Goal: Task Accomplishment & Management: Complete application form

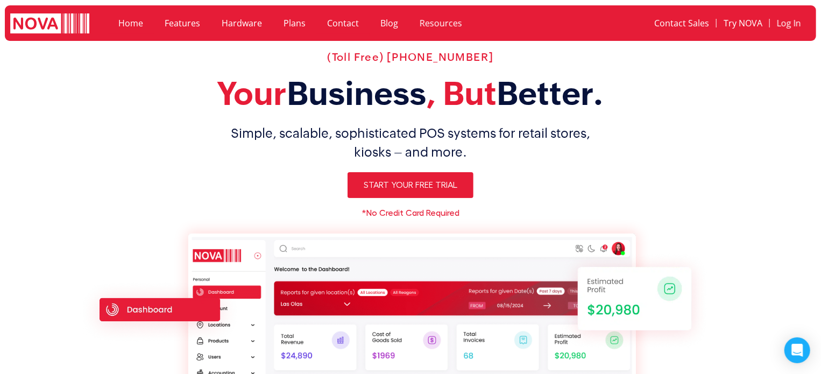
click at [329, 13] on link "Contact" at bounding box center [342, 23] width 53 height 25
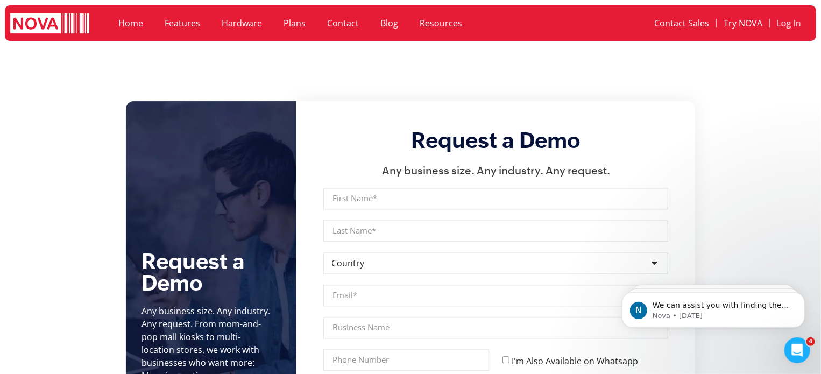
scroll to position [1080, 0]
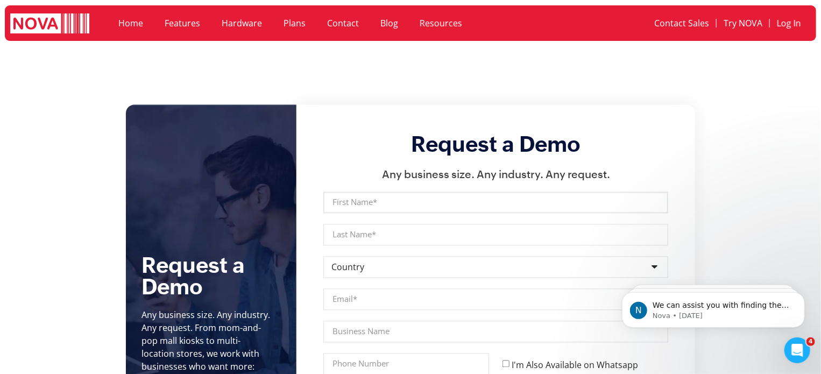
click at [402, 191] on input "First Name" at bounding box center [495, 202] width 345 height 22
type input "Tomer"
type input "Reiter"
type input "tomeroocoo@gmail.com"
type input "8479032303"
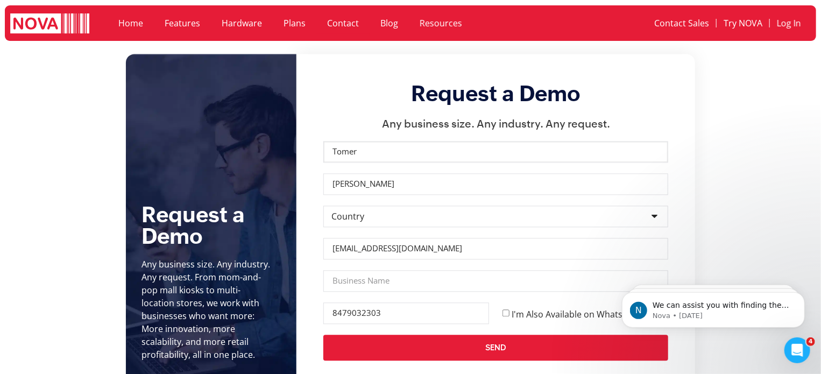
scroll to position [1134, 0]
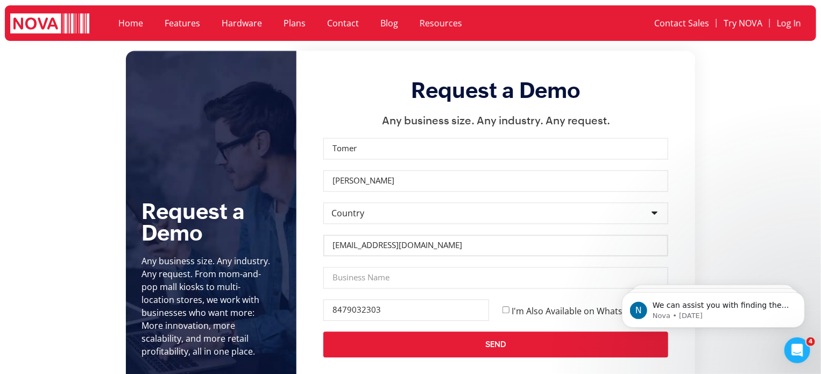
drag, startPoint x: 441, startPoint y: 236, endPoint x: 313, endPoint y: 237, distance: 128.0
click at [313, 237] on div "Request a Demo Any business size. Any industry. Any request. First Name Tomer L…" at bounding box center [495, 217] width 398 height 333
type input "tomer@novapointofsale.com"
click at [360, 267] on input "Business Name" at bounding box center [495, 278] width 345 height 22
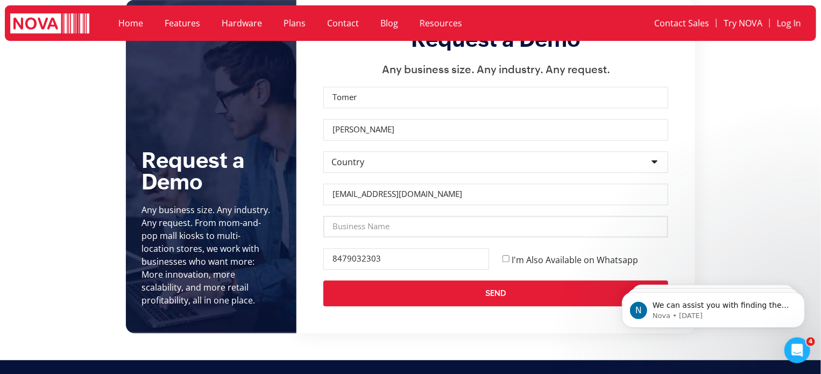
scroll to position [1188, 0]
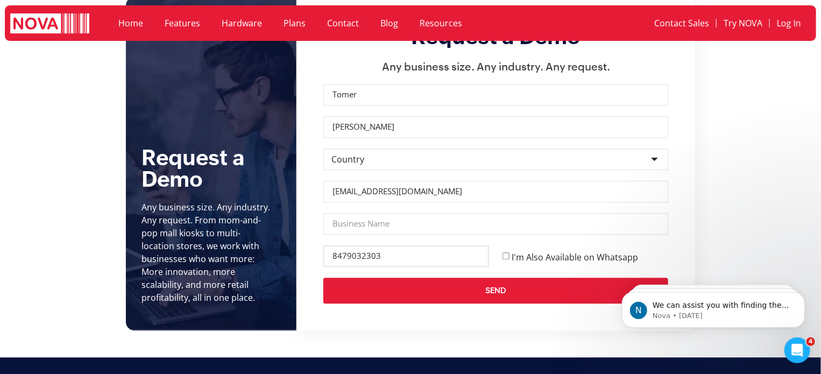
drag, startPoint x: 439, startPoint y: 241, endPoint x: 261, endPoint y: 238, distance: 178.0
click at [262, 238] on div "Request a Demo Any business size. Any industry. Any request. From mom-and-pop m…" at bounding box center [410, 163] width 569 height 333
type input "8883706682"
click at [504, 252] on input "I'm Also Available on Whatsapp" at bounding box center [505, 255] width 7 height 7
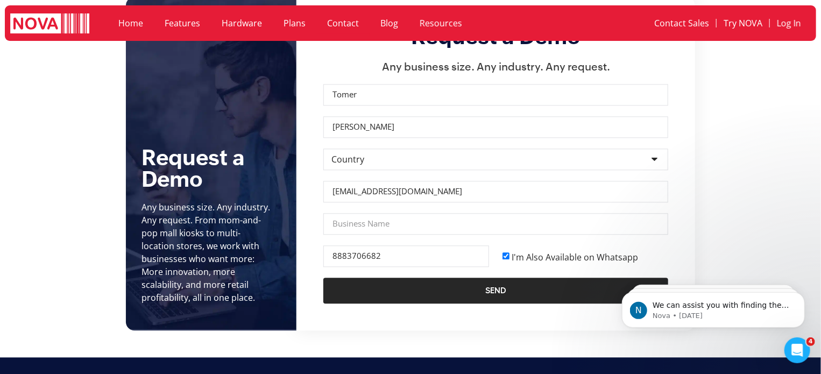
click at [510, 286] on span "Send" at bounding box center [496, 290] width 302 height 9
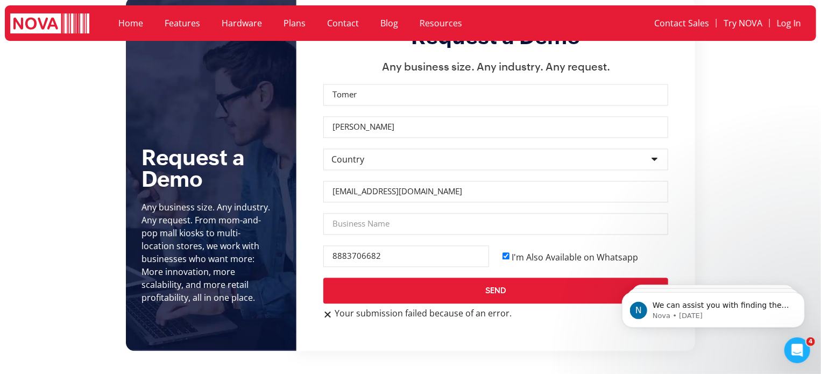
click at [508, 252] on input "I'm Also Available on Whatsapp" at bounding box center [505, 255] width 7 height 7
checkbox input "false"
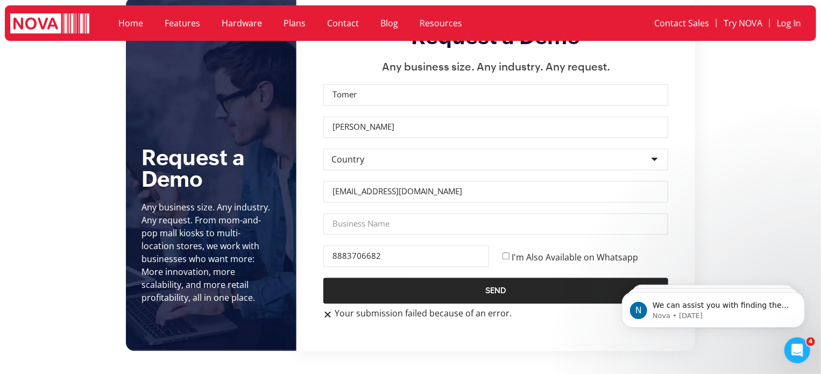
click at [508, 286] on span "Send" at bounding box center [496, 290] width 302 height 9
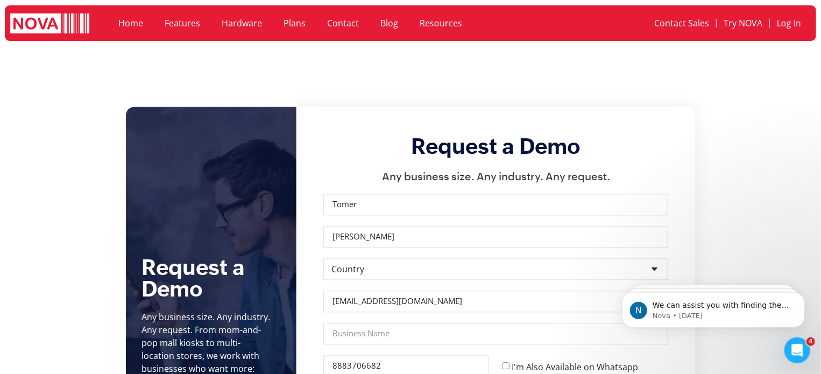
scroll to position [1080, 0]
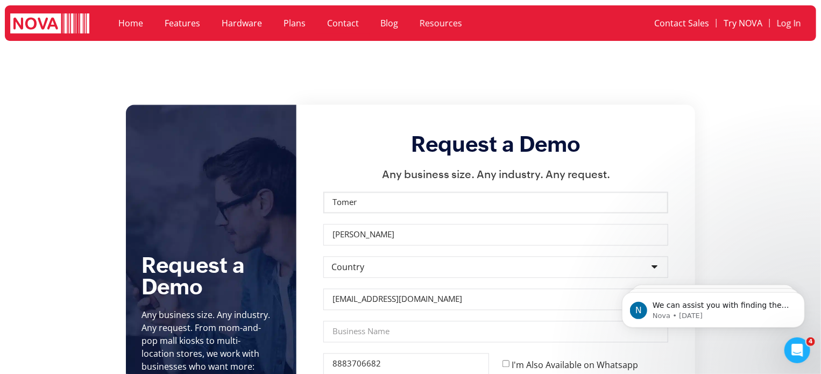
click at [461, 194] on input "Tomer" at bounding box center [495, 202] width 345 height 22
click at [514, 232] on input "Reiter" at bounding box center [495, 235] width 345 height 22
click at [528, 256] on select "Country Afghanistan Albania Algeria Andorra Angola Antigua and Barbuda Argentin…" at bounding box center [495, 267] width 345 height 22
select select "[GEOGRAPHIC_DATA] ([GEOGRAPHIC_DATA])"
click at [323, 256] on select "Country Afghanistan Albania Algeria Andorra Angola Antigua and Barbuda Argentin…" at bounding box center [495, 267] width 345 height 22
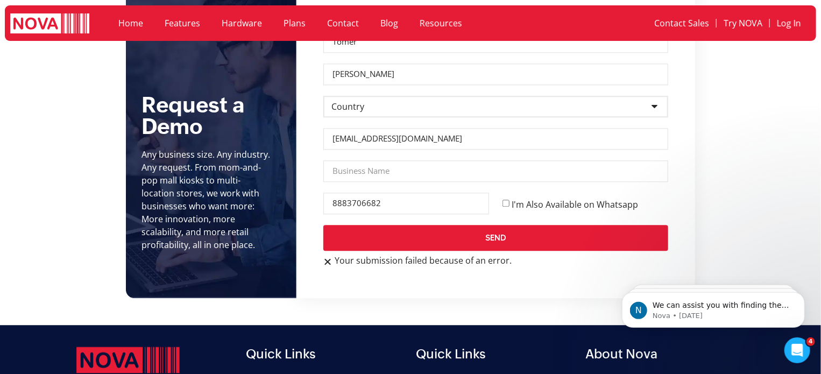
scroll to position [1242, 0]
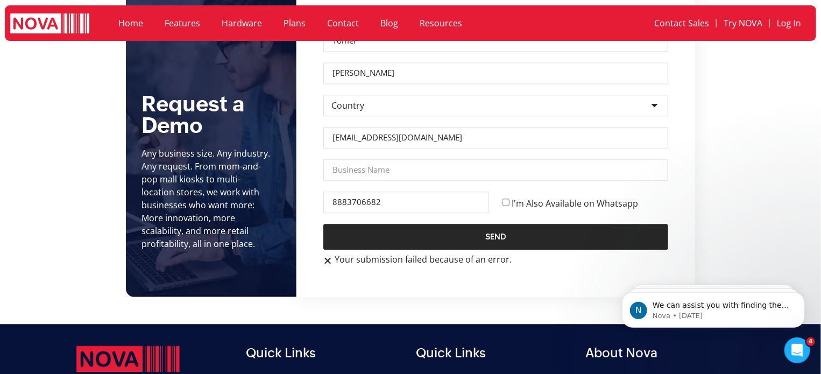
click at [529, 232] on span "Send" at bounding box center [496, 236] width 302 height 9
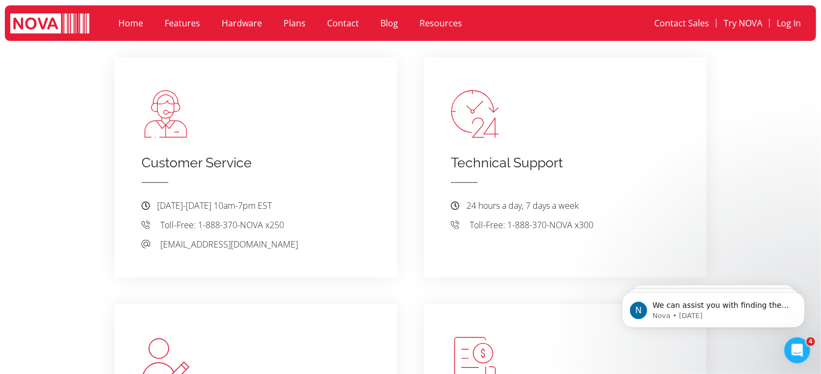
scroll to position [543, 0]
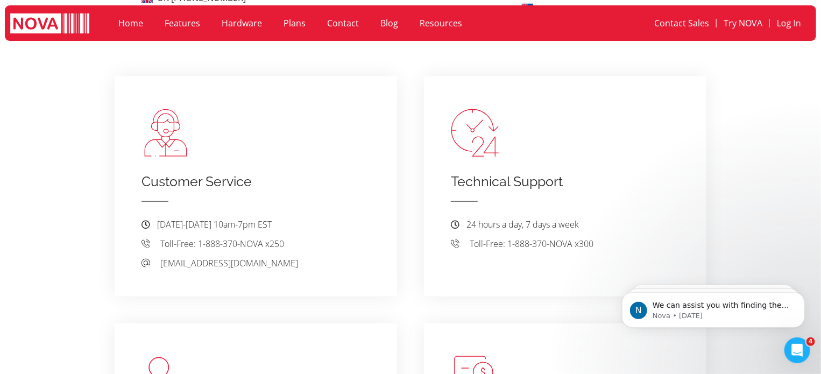
click at [331, 21] on link "Contact" at bounding box center [342, 23] width 53 height 25
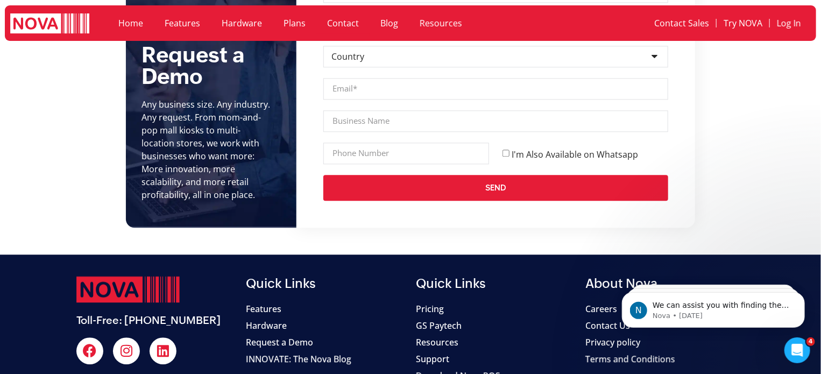
scroll to position [964, 0]
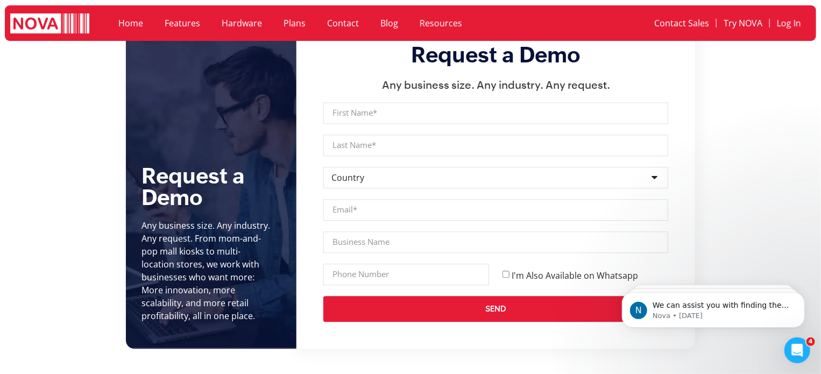
scroll to position [1179, 0]
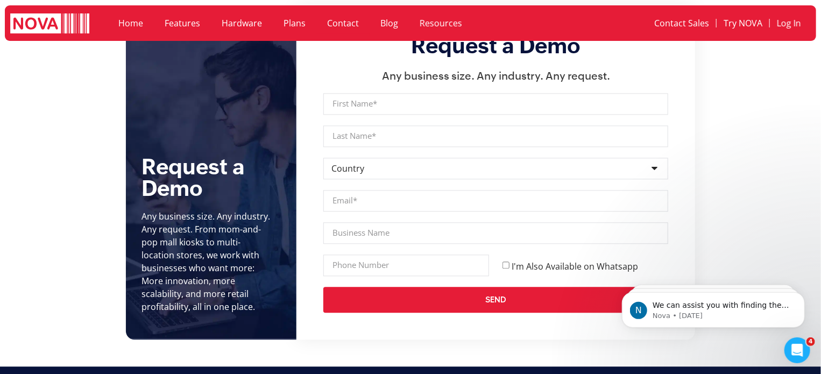
click at [810, 251] on section "Request a Demo Any business size. Any industry. Any request. From mom-and-pop m…" at bounding box center [410, 172] width 821 height 333
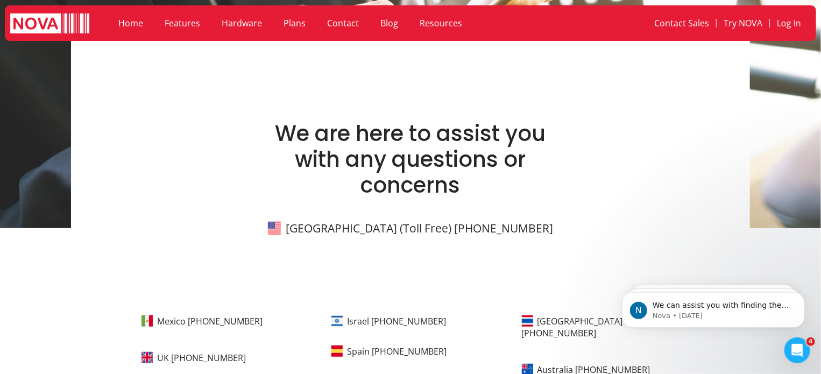
scroll to position [161, 0]
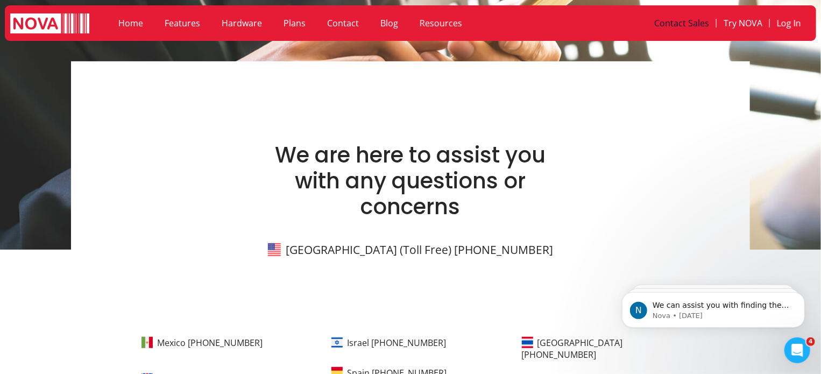
click at [675, 24] on link "Contact Sales" at bounding box center [681, 23] width 69 height 25
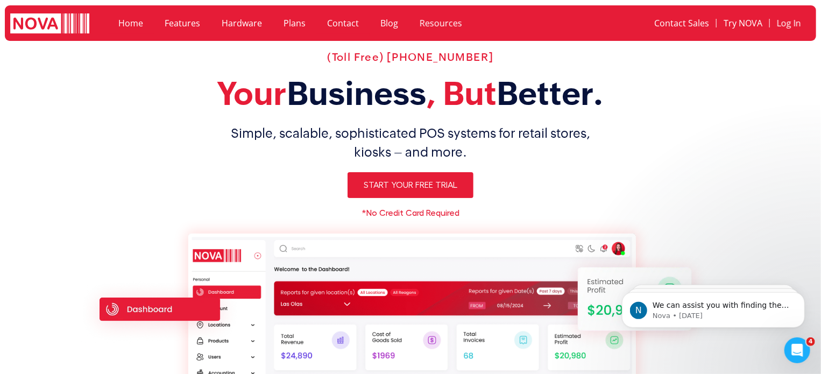
click at [330, 25] on link "Contact" at bounding box center [342, 23] width 53 height 25
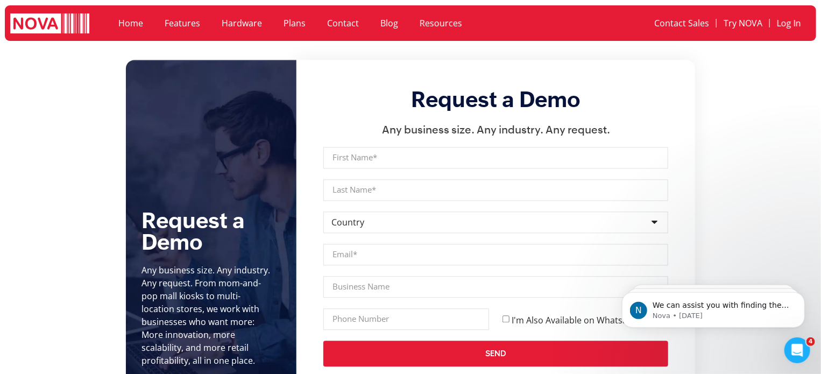
scroll to position [1129, 0]
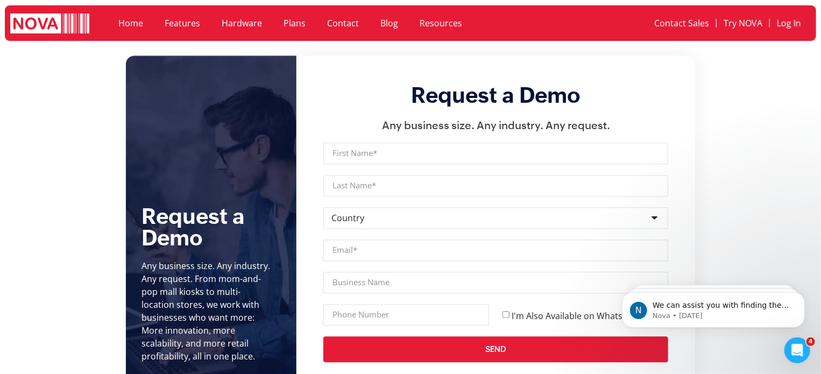
click at [336, 19] on link "Contact" at bounding box center [342, 23] width 53 height 25
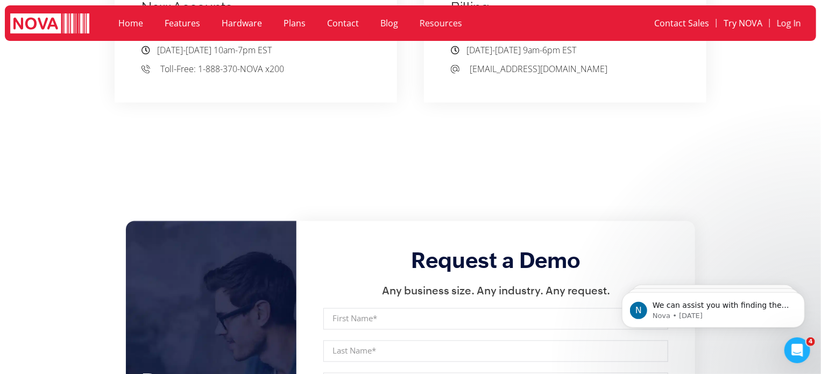
scroll to position [1129, 0]
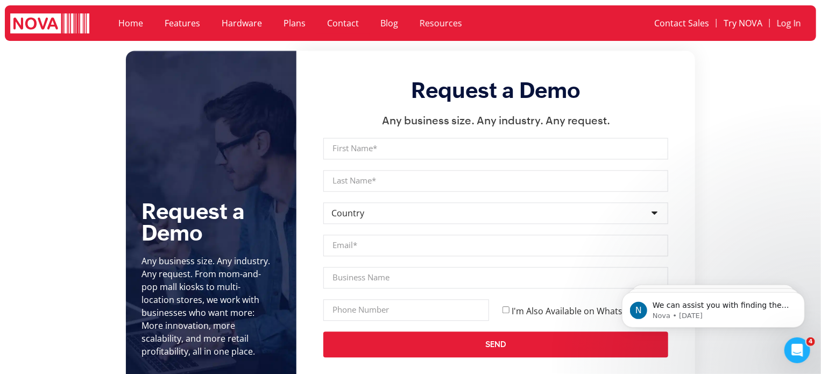
scroll to position [1136, 0]
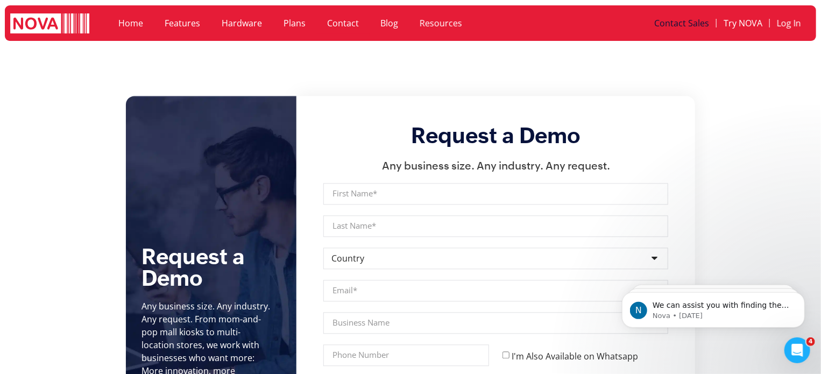
click at [695, 27] on link "Contact Sales" at bounding box center [681, 23] width 69 height 25
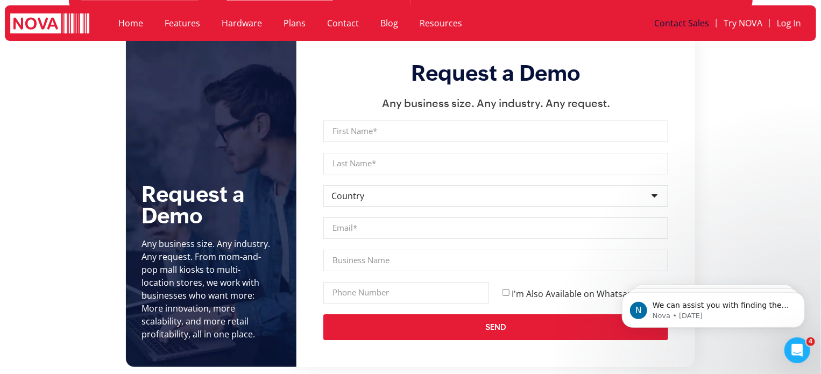
scroll to position [3848, 0]
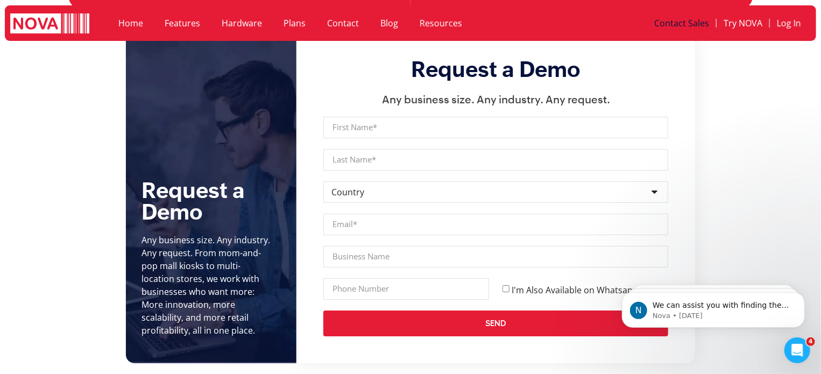
drag, startPoint x: 820, startPoint y: 134, endPoint x: 724, endPoint y: 118, distance: 96.5
click at [820, 134] on section "Request a Demo Any business size. Any industry. Any request. From mom-and-pop m…" at bounding box center [410, 196] width 821 height 333
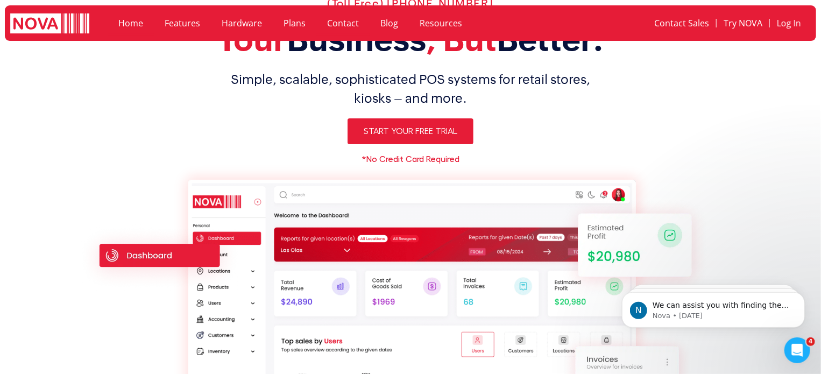
click at [349, 24] on link "Contact" at bounding box center [342, 23] width 53 height 25
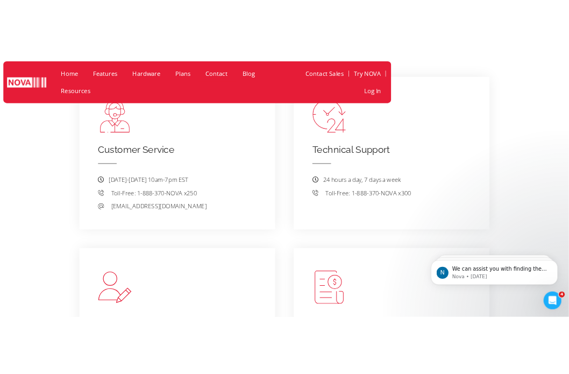
scroll to position [522, 0]
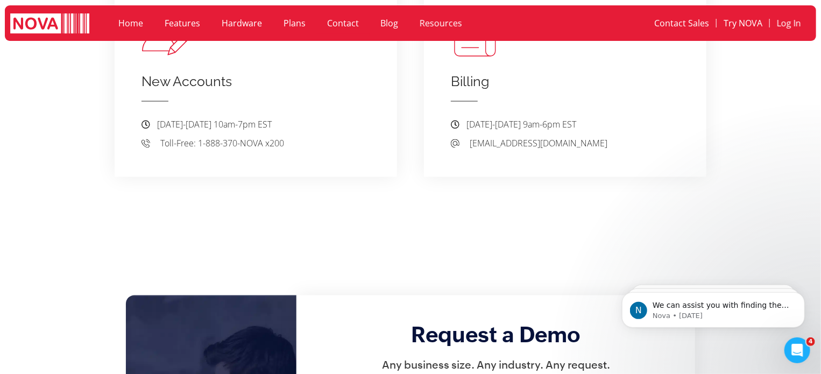
scroll to position [873, 0]
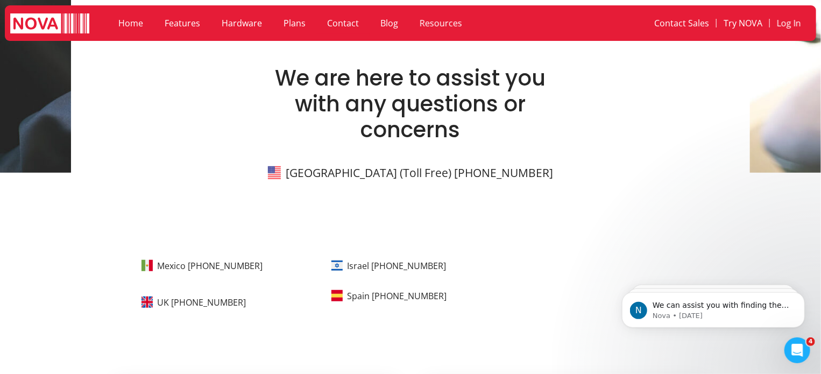
scroll to position [110, 0]
